Goal: Feedback & Contribution: Leave review/rating

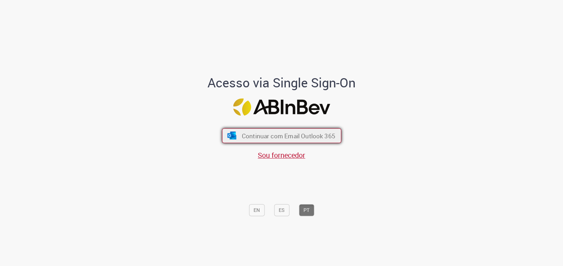
click at [282, 138] on span "Continuar com Email Outlook 365" at bounding box center [287, 136] width 93 height 8
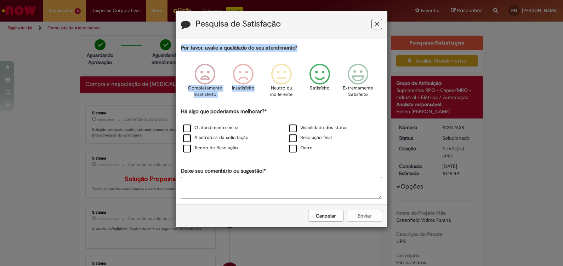
drag, startPoint x: 312, startPoint y: 25, endPoint x: 299, endPoint y: 82, distance: 58.3
click at [299, 82] on form "Pesquisa de Satisfação Por favor, avalie a qualidade do seu atendimento* Comple…" at bounding box center [282, 119] width 212 height 216
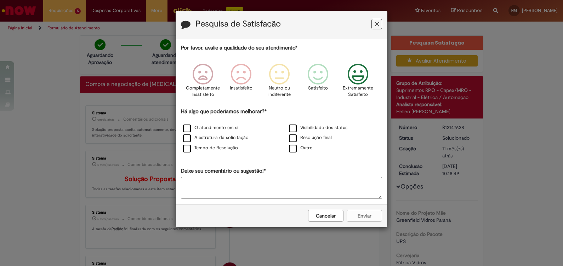
click at [355, 77] on icon "Feedback" at bounding box center [358, 74] width 27 height 21
click at [223, 127] on label "O atendimento em si" at bounding box center [210, 128] width 55 height 7
click at [372, 212] on button "Enviar" at bounding box center [364, 216] width 35 height 12
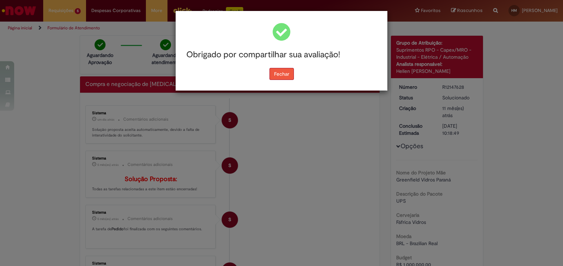
click at [273, 72] on button "Fechar" at bounding box center [281, 74] width 24 height 12
